Goal: Task Accomplishment & Management: Complete application form

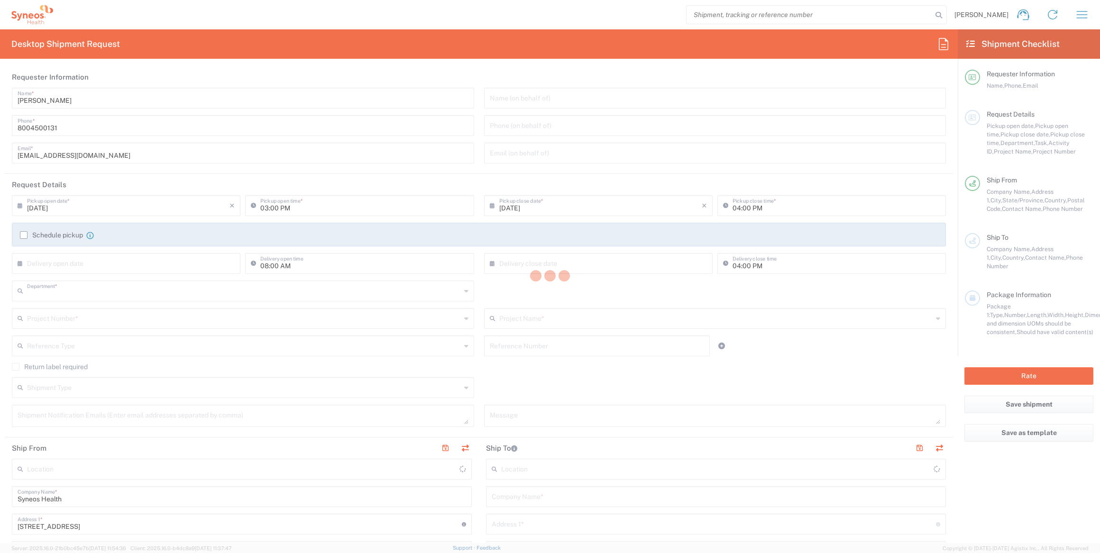
type input "4205"
type input "New Jersey"
type input "United States"
type input "Syneos Health Commercial Servi- NJ US"
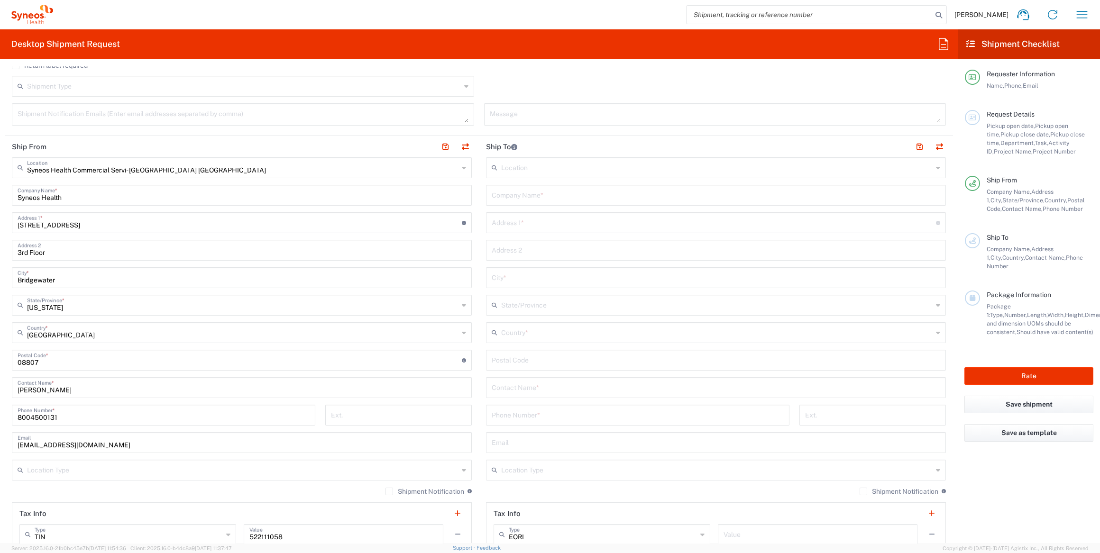
scroll to position [215, 0]
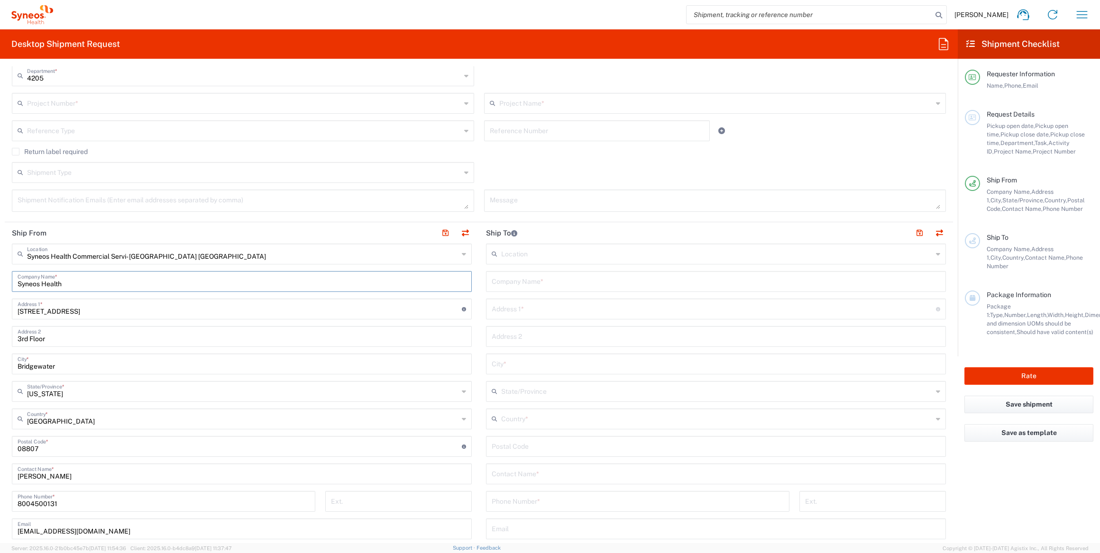
drag, startPoint x: 84, startPoint y: 279, endPoint x: 7, endPoint y: 278, distance: 77.7
click at [7, 278] on main "Syneos Health Commercial Servi- NJ US Location Syneos Health Commercial Servi- …" at bounding box center [242, 443] width 474 height 398
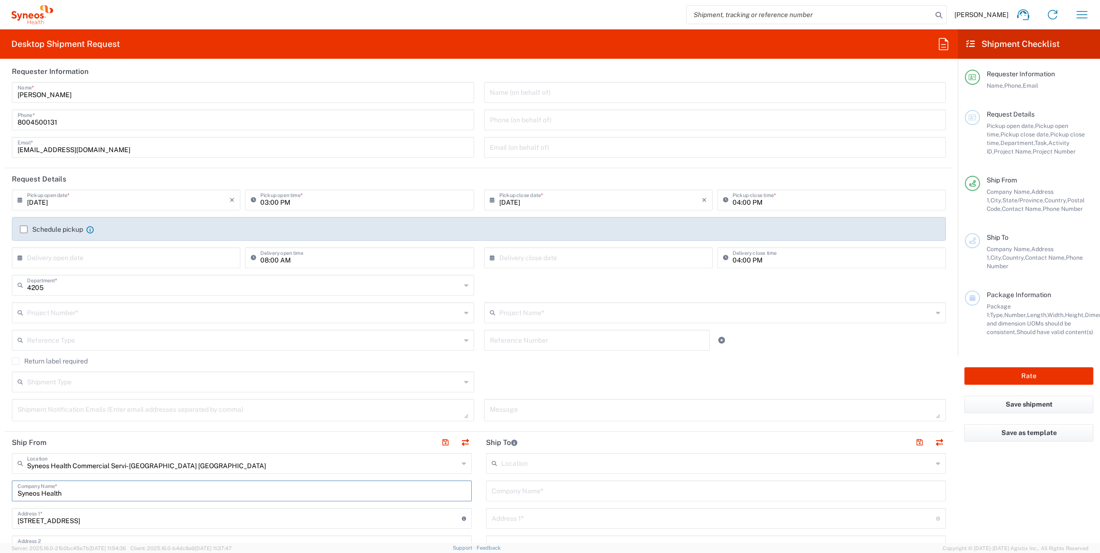
scroll to position [0, 0]
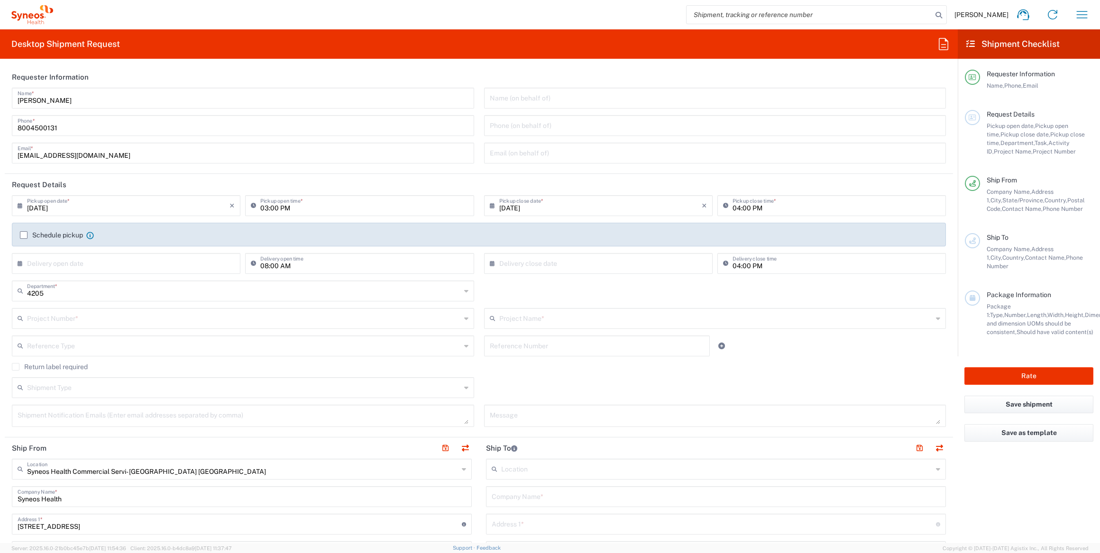
click at [794, 15] on input "search" at bounding box center [809, 15] width 246 height 18
paste input "1ZK12482A235963663"
type input "1ZK12482A235963663"
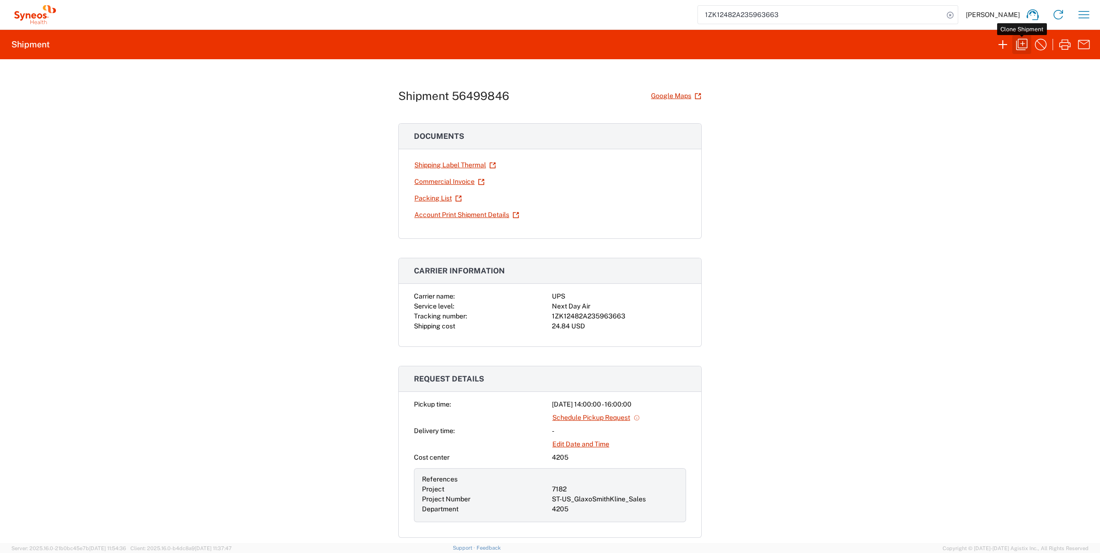
click at [1025, 43] on icon "button" at bounding box center [1021, 44] width 15 height 15
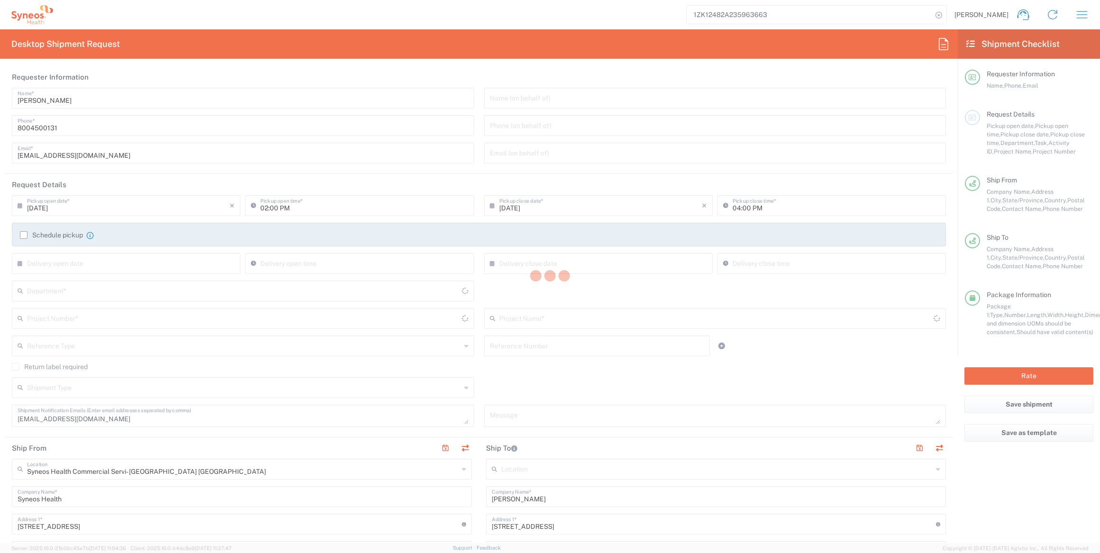
type input "4205"
type input "7182"
type input "ST-US_GlaxoSmithKline_Sales"
type input "New Jersey"
type input "Your Packaging"
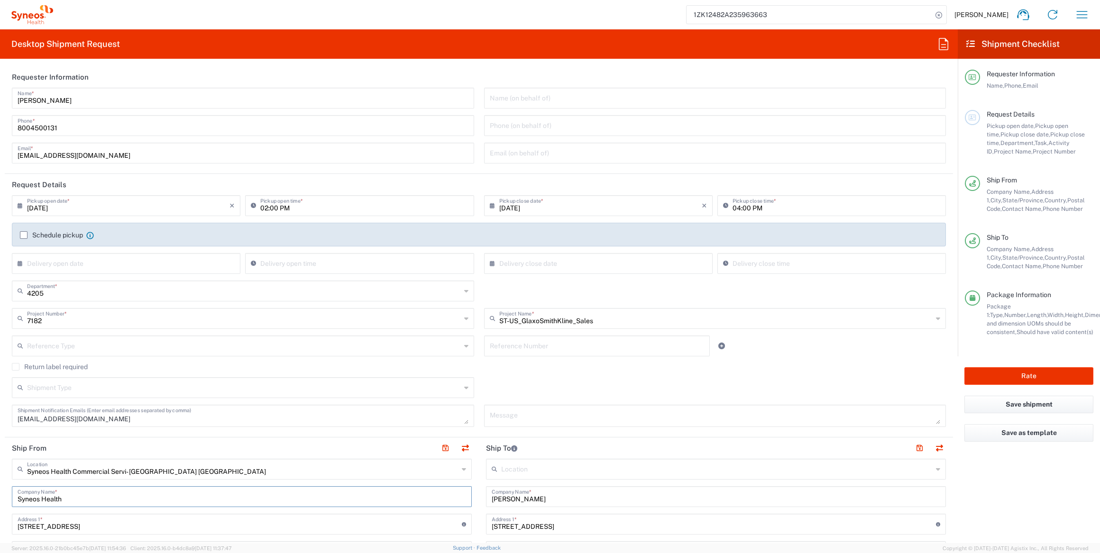
drag, startPoint x: 79, startPoint y: 499, endPoint x: 7, endPoint y: 500, distance: 71.6
drag, startPoint x: 101, startPoint y: 102, endPoint x: -32, endPoint y: 105, distance: 133.2
click at [0, 105] on html "1ZK12482A235963663 Dan Sheehan Home Shipment estimator Shipment tracking Deskto…" at bounding box center [550, 276] width 1100 height 553
paste input "Syneos Health"
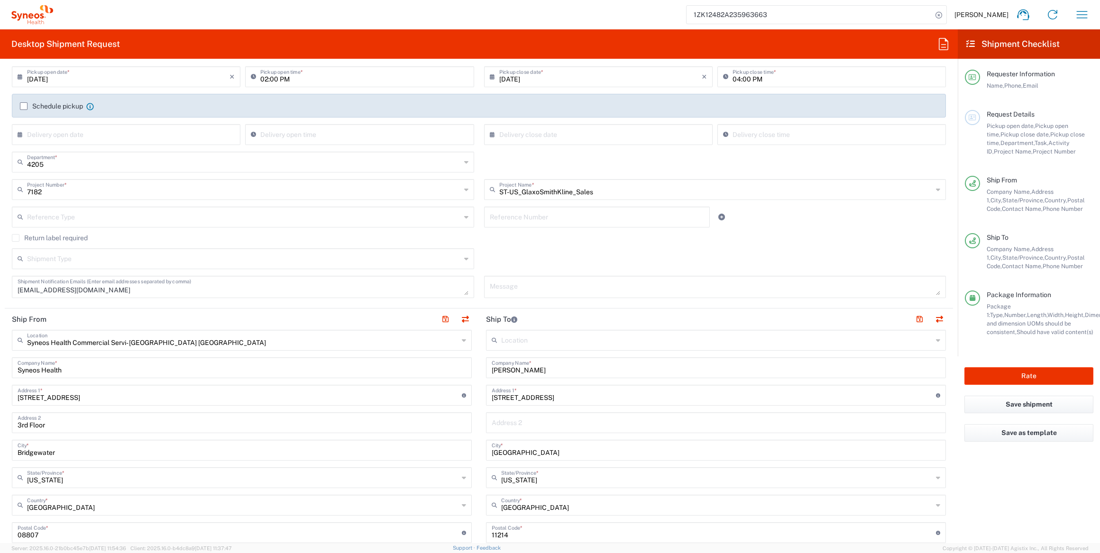
scroll to position [215, 0]
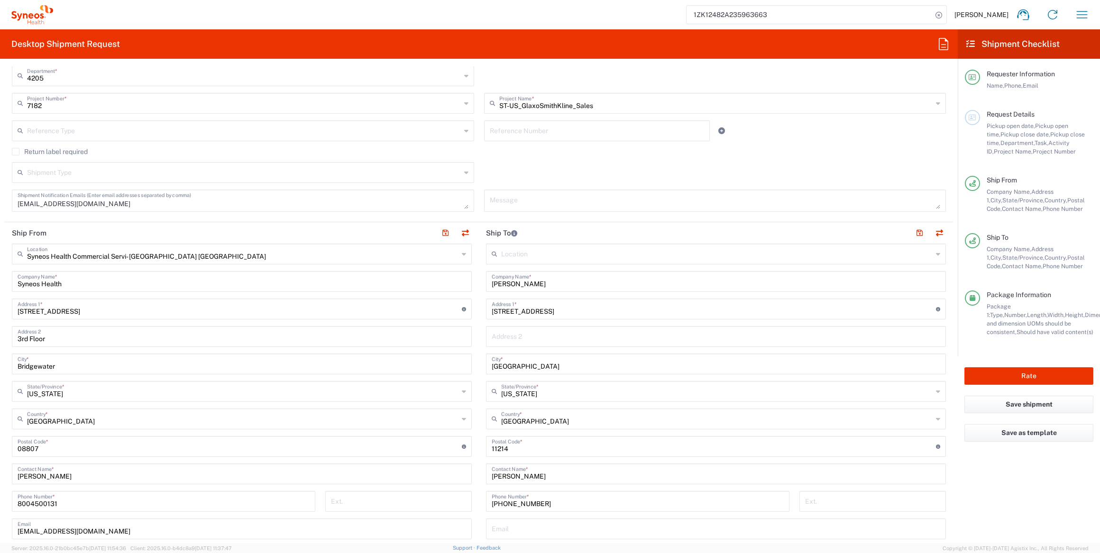
type input "Syneos Health Deployments"
click at [528, 331] on input "text" at bounding box center [716, 336] width 448 height 17
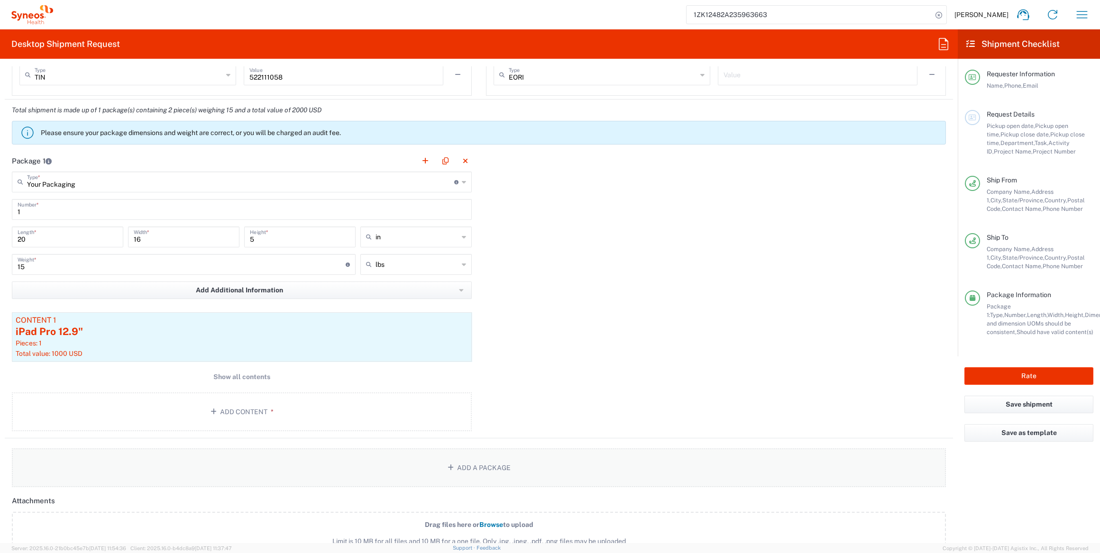
scroll to position [775, 0]
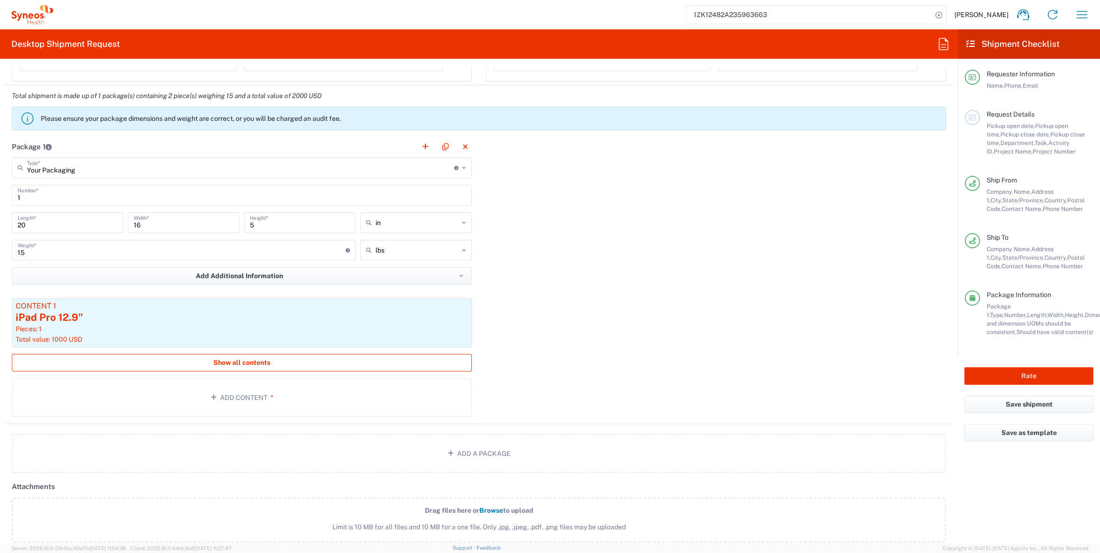
type input "FL1"
click at [254, 360] on span "Show all contents" at bounding box center [241, 362] width 57 height 9
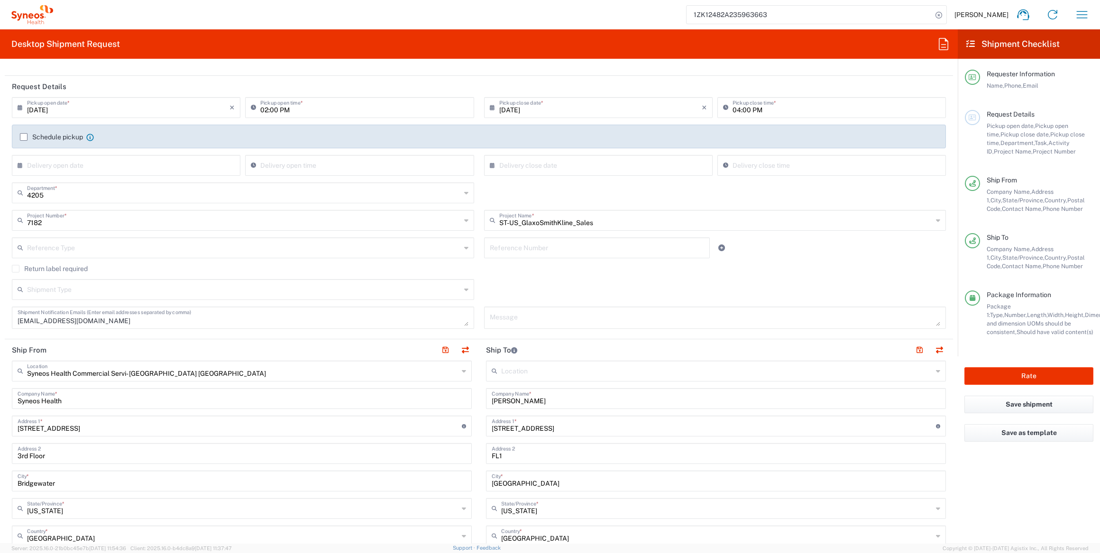
scroll to position [0, 0]
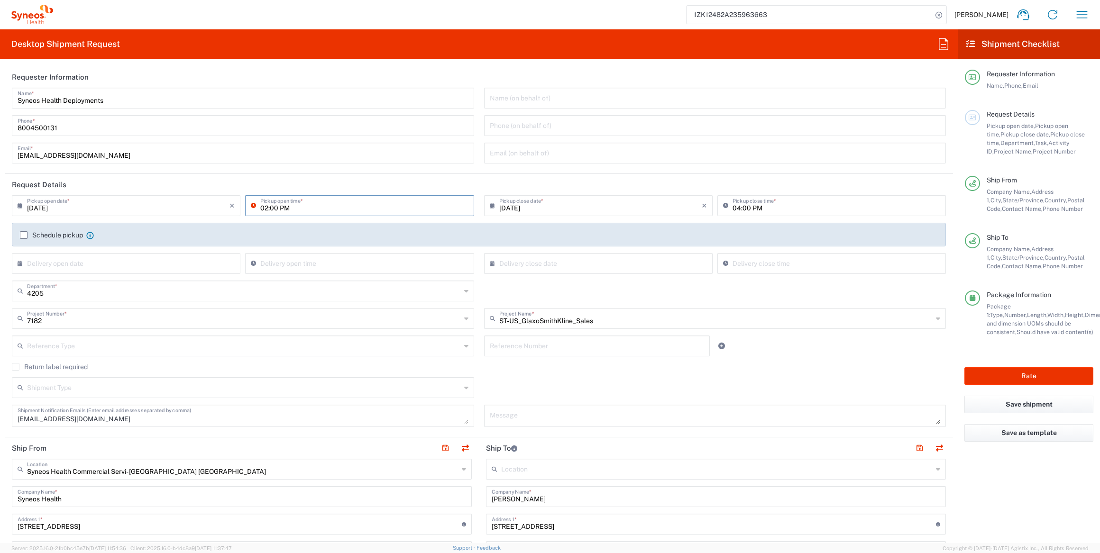
click at [262, 205] on input "02:00 PM" at bounding box center [364, 205] width 208 height 17
type input "03:00 PM"
click at [665, 283] on div "4205 Department * 4205 3000 3100 3109 3110 3111 3112 3125 3130 3135 3136 3150 3…" at bounding box center [479, 294] width 944 height 27
click at [1002, 373] on button "Rate" at bounding box center [1028, 376] width 129 height 18
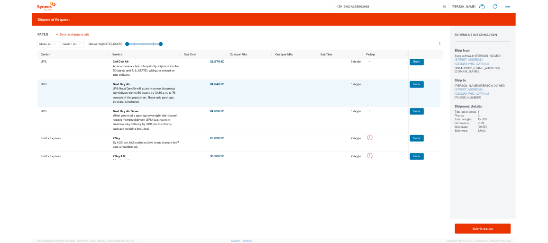
scroll to position [258, 0]
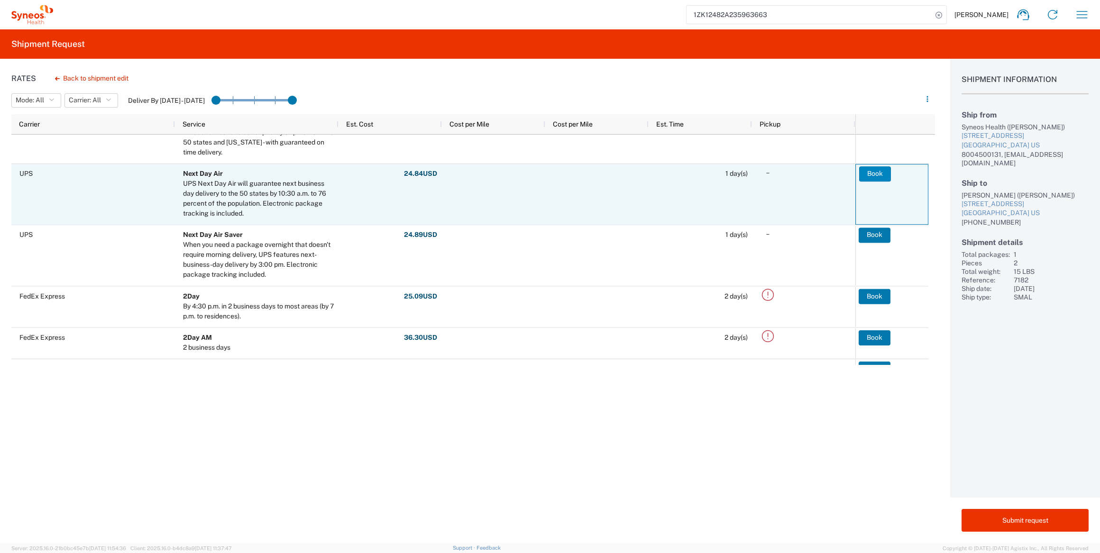
click at [869, 170] on button "Book" at bounding box center [875, 173] width 32 height 15
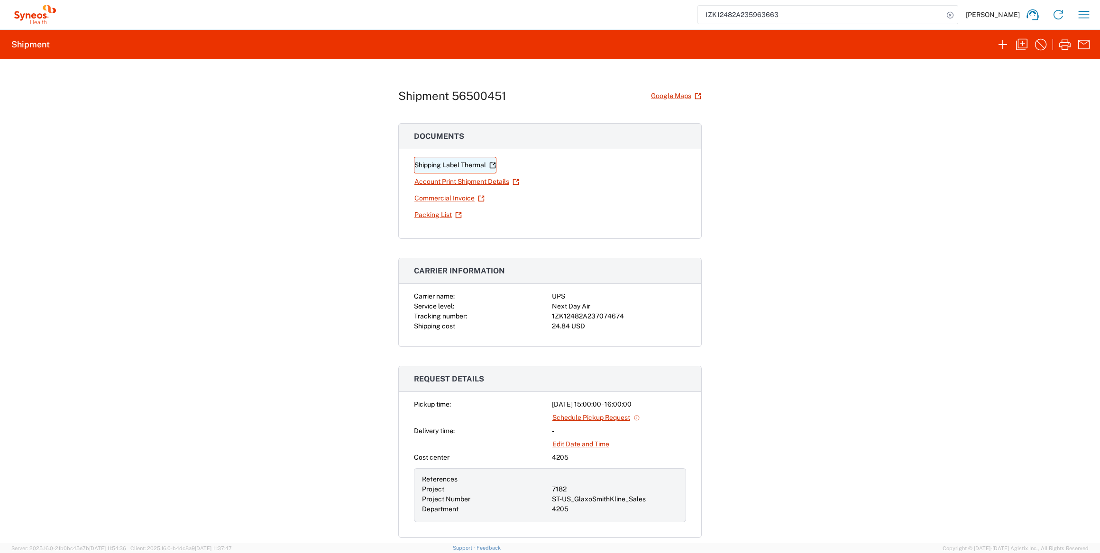
click at [460, 164] on link "Shipping Label Thermal" at bounding box center [455, 165] width 82 height 17
